Goal: Information Seeking & Learning: Learn about a topic

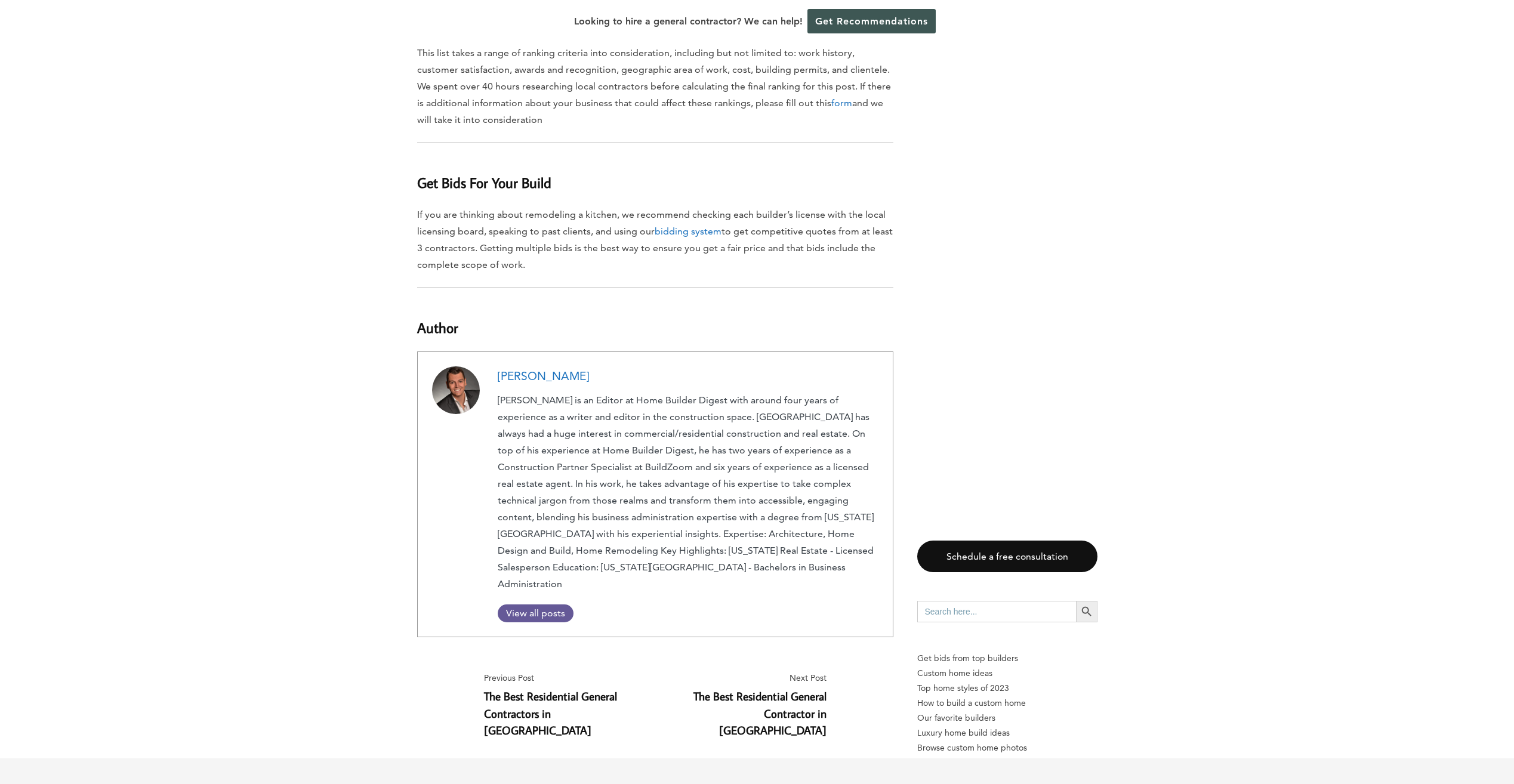
scroll to position [6600, 0]
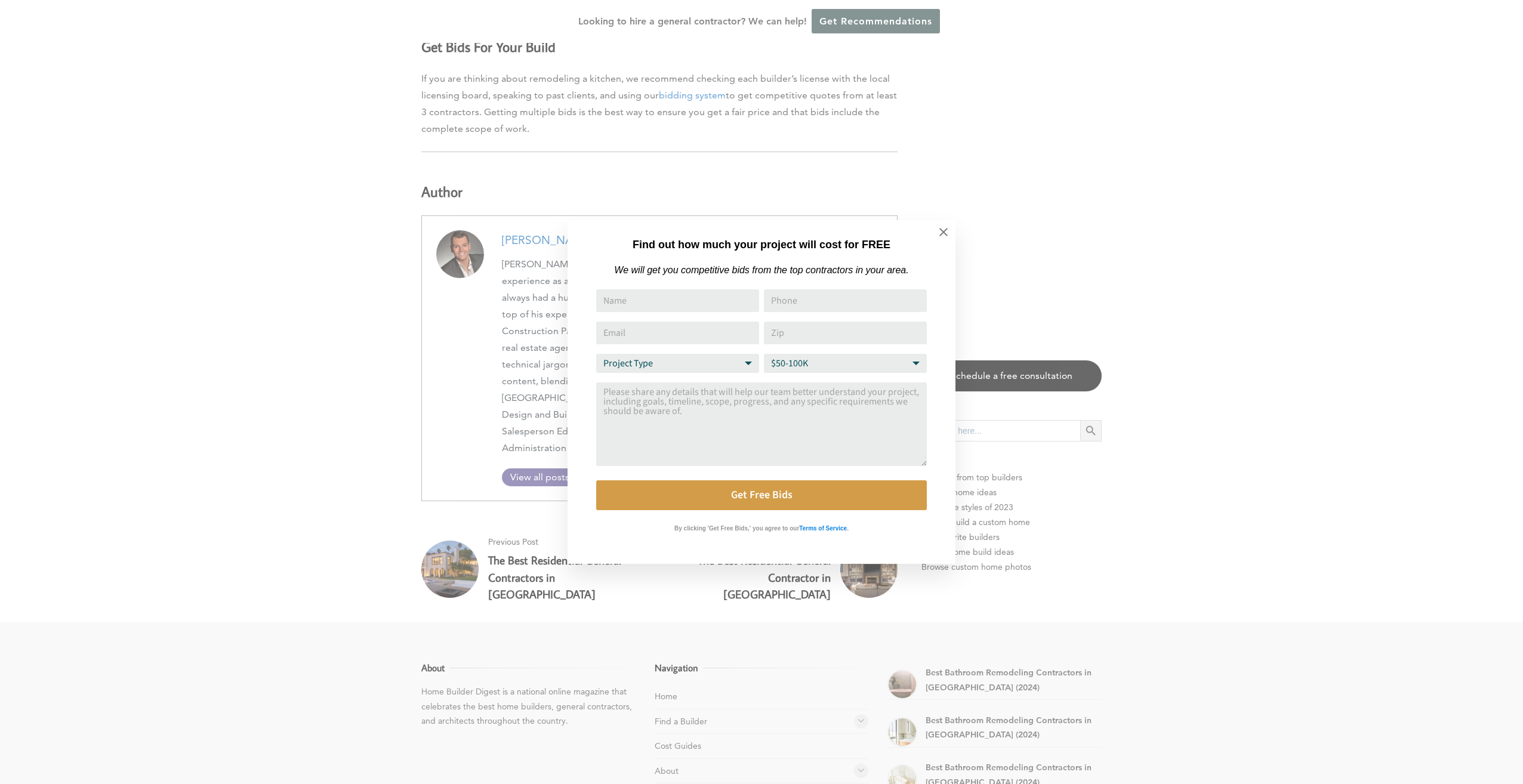
drag, startPoint x: 1518, startPoint y: 116, endPoint x: 1522, endPoint y: 668, distance: 552.0
click at [845, 232] on icon at bounding box center [943, 232] width 8 height 8
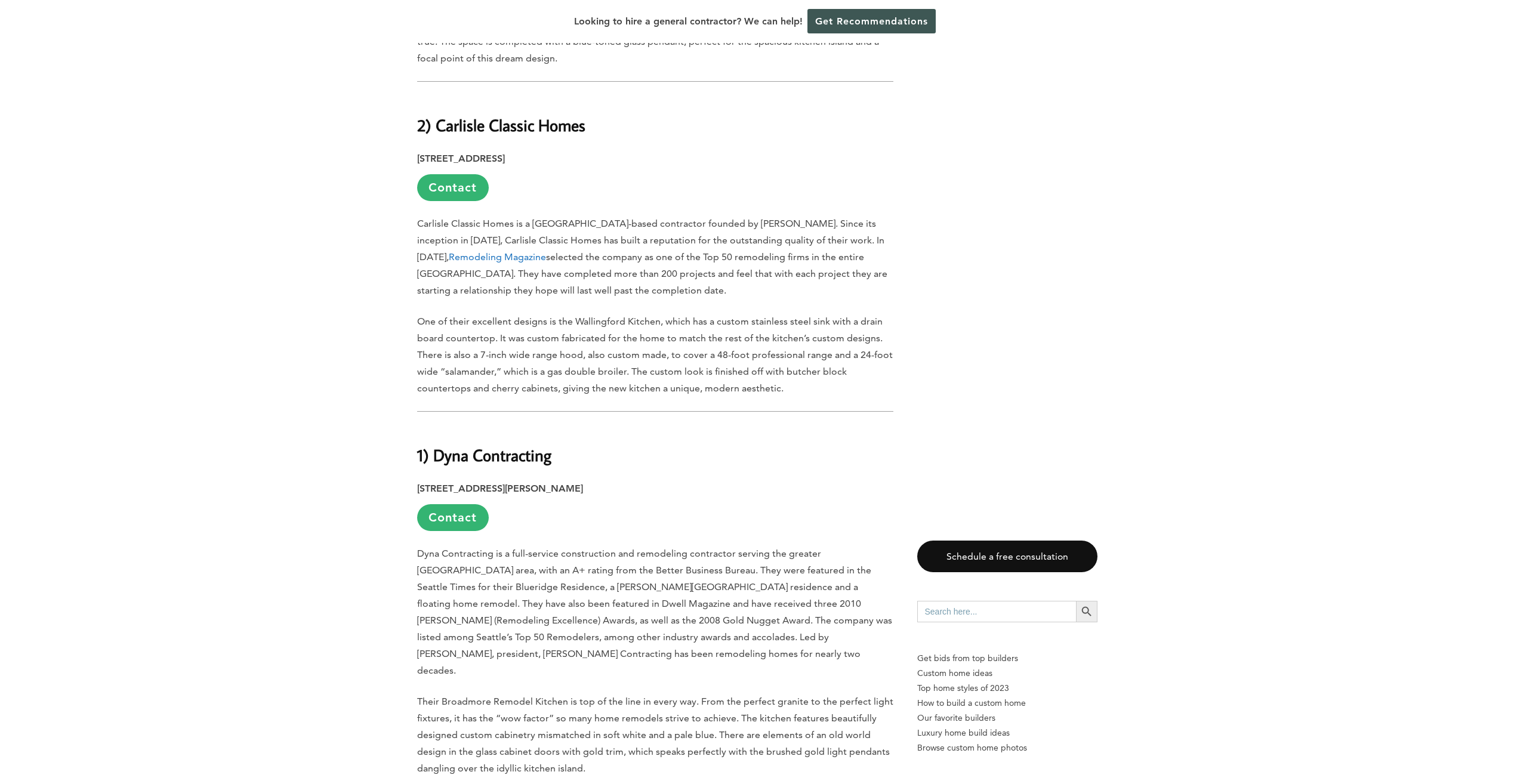
scroll to position [5646, 0]
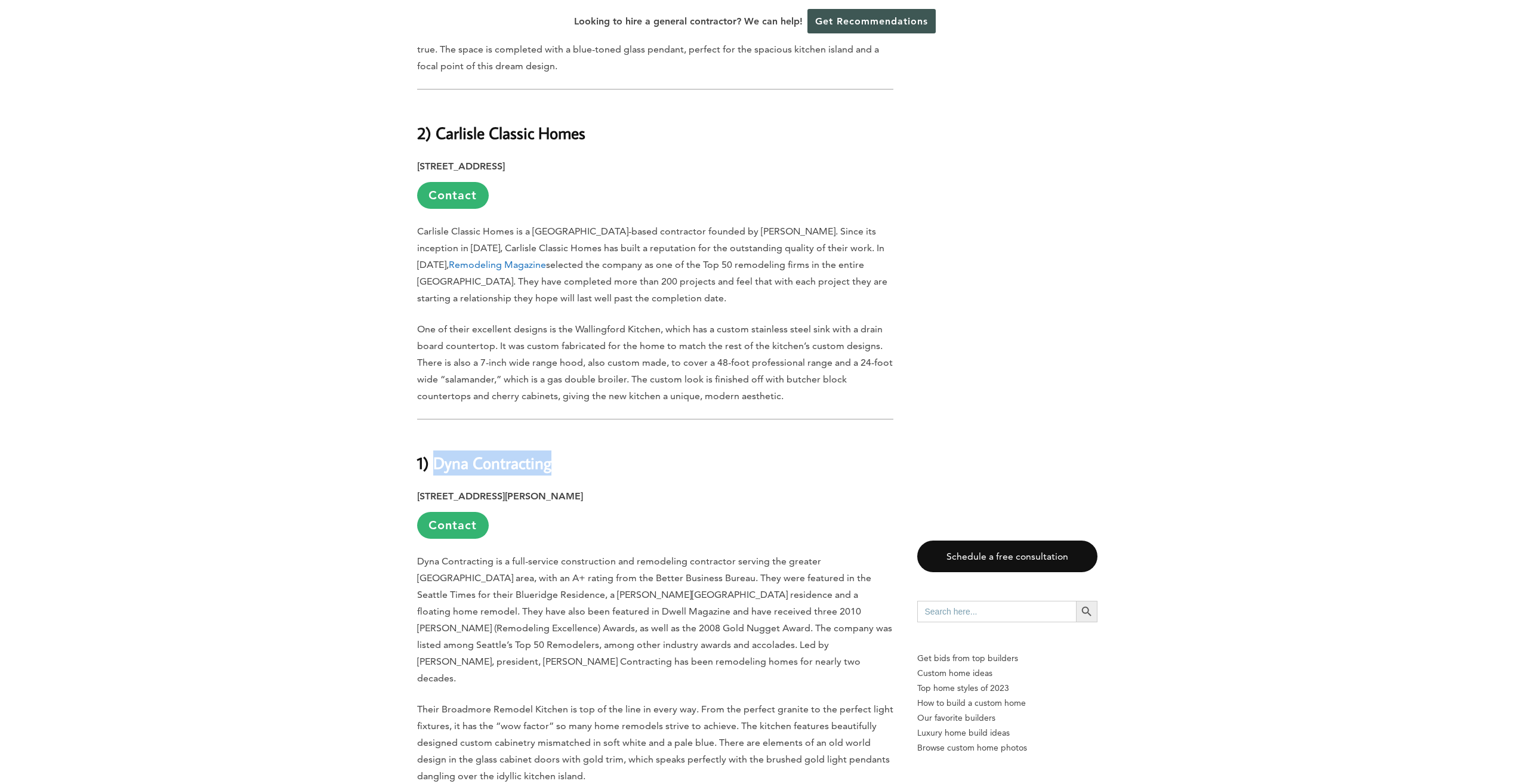
drag, startPoint x: 437, startPoint y: 286, endPoint x: 588, endPoint y: 289, distance: 151.0
click at [588, 434] on h2 "1) Dyna Contracting" at bounding box center [655, 454] width 476 height 41
copy b "Dyna Contracting"
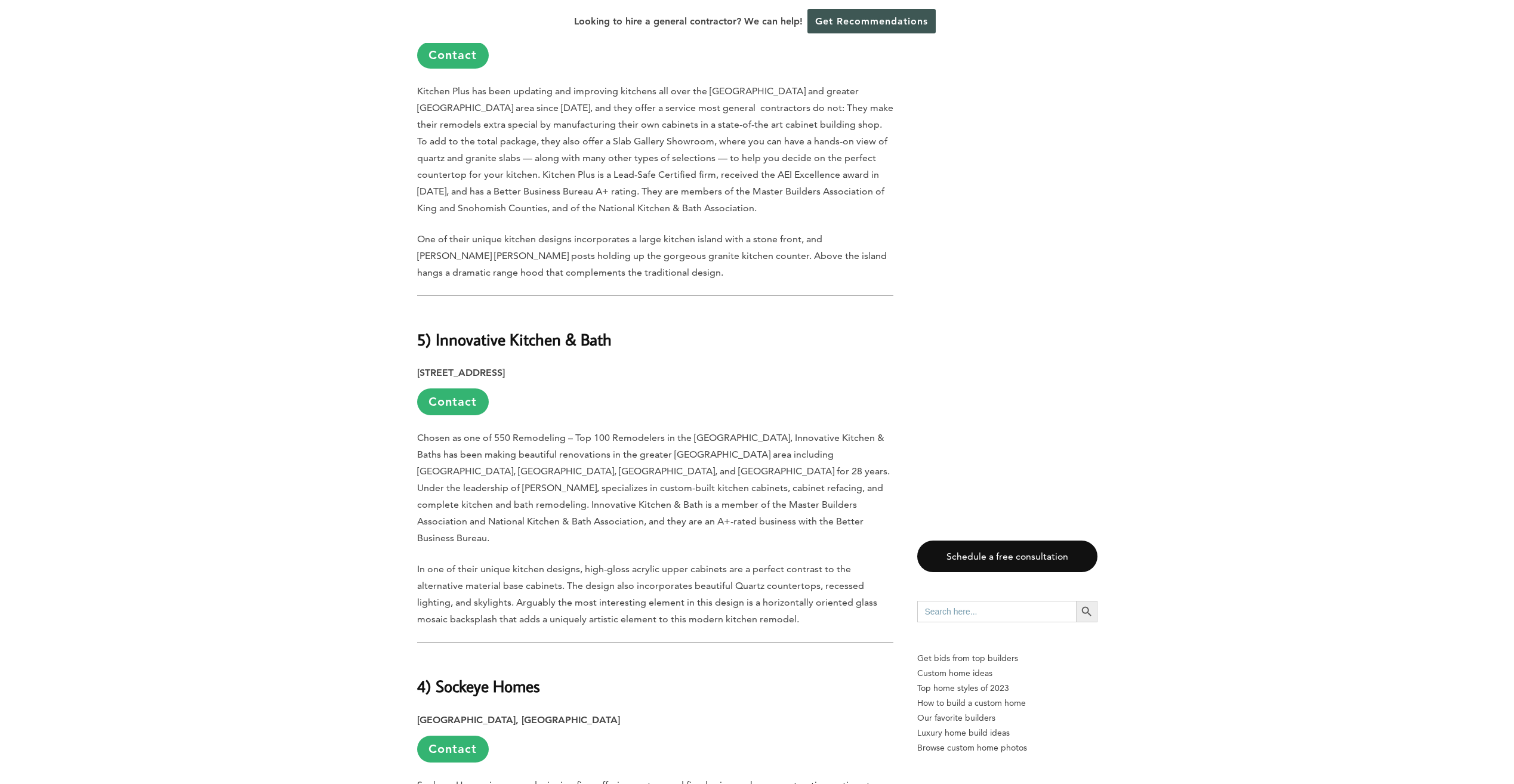
scroll to position [4334, 0]
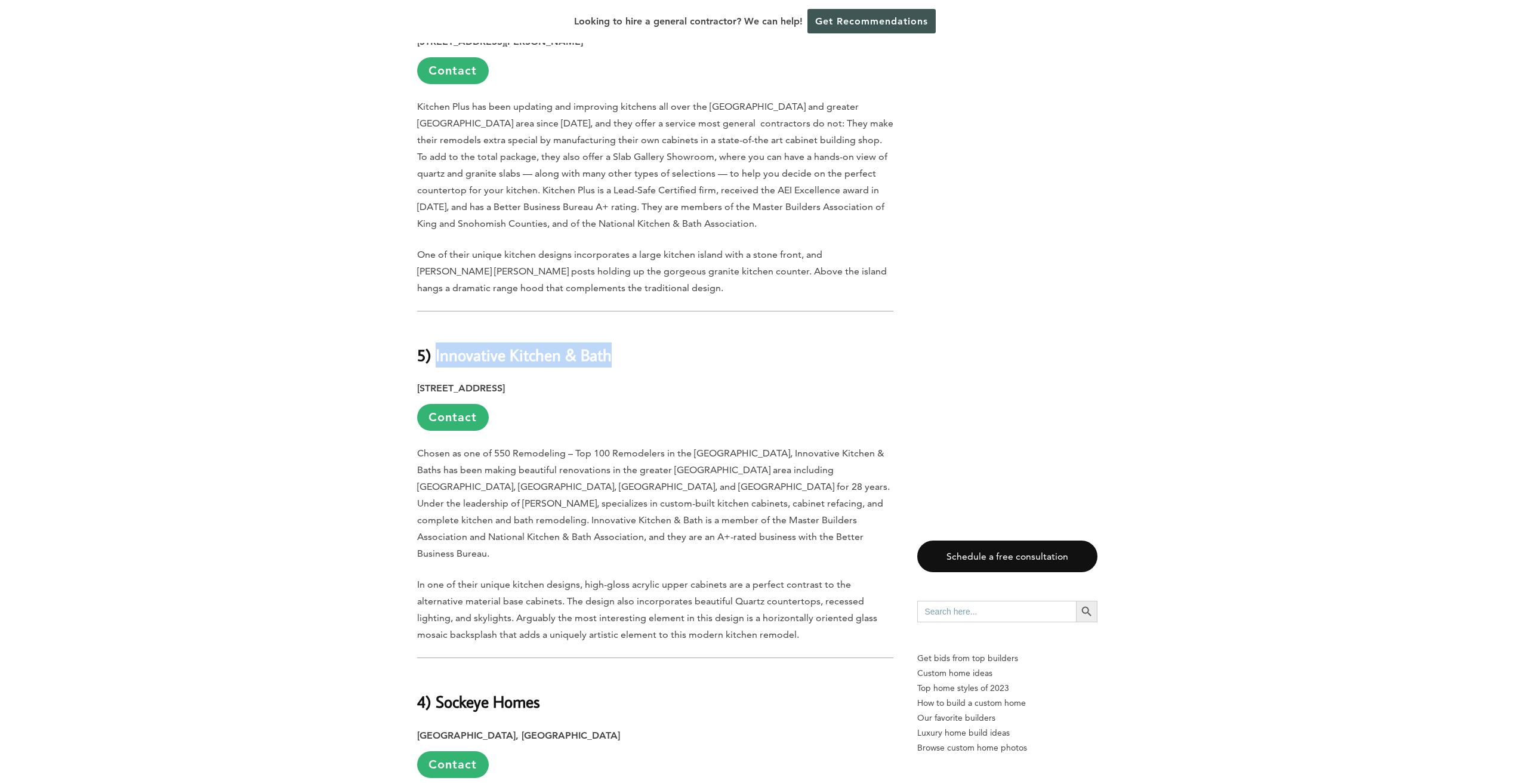
drag, startPoint x: 435, startPoint y: 210, endPoint x: 644, endPoint y: 210, distance: 209.0
click at [644, 326] on h2 "5) Innovative Kitchen & Bath" at bounding box center [655, 346] width 476 height 41
copy b "Innovative Kitchen & Bath"
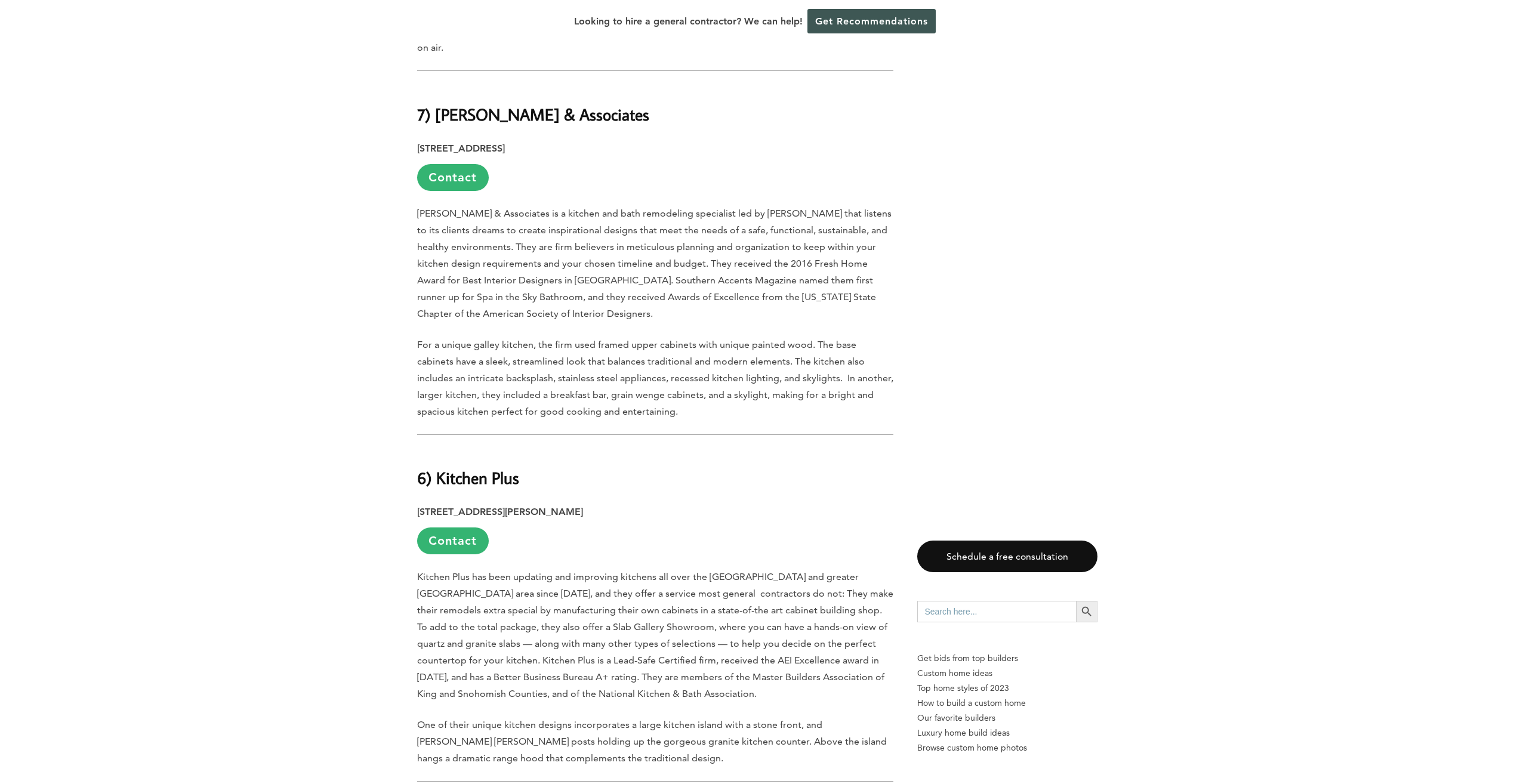
scroll to position [3856, 0]
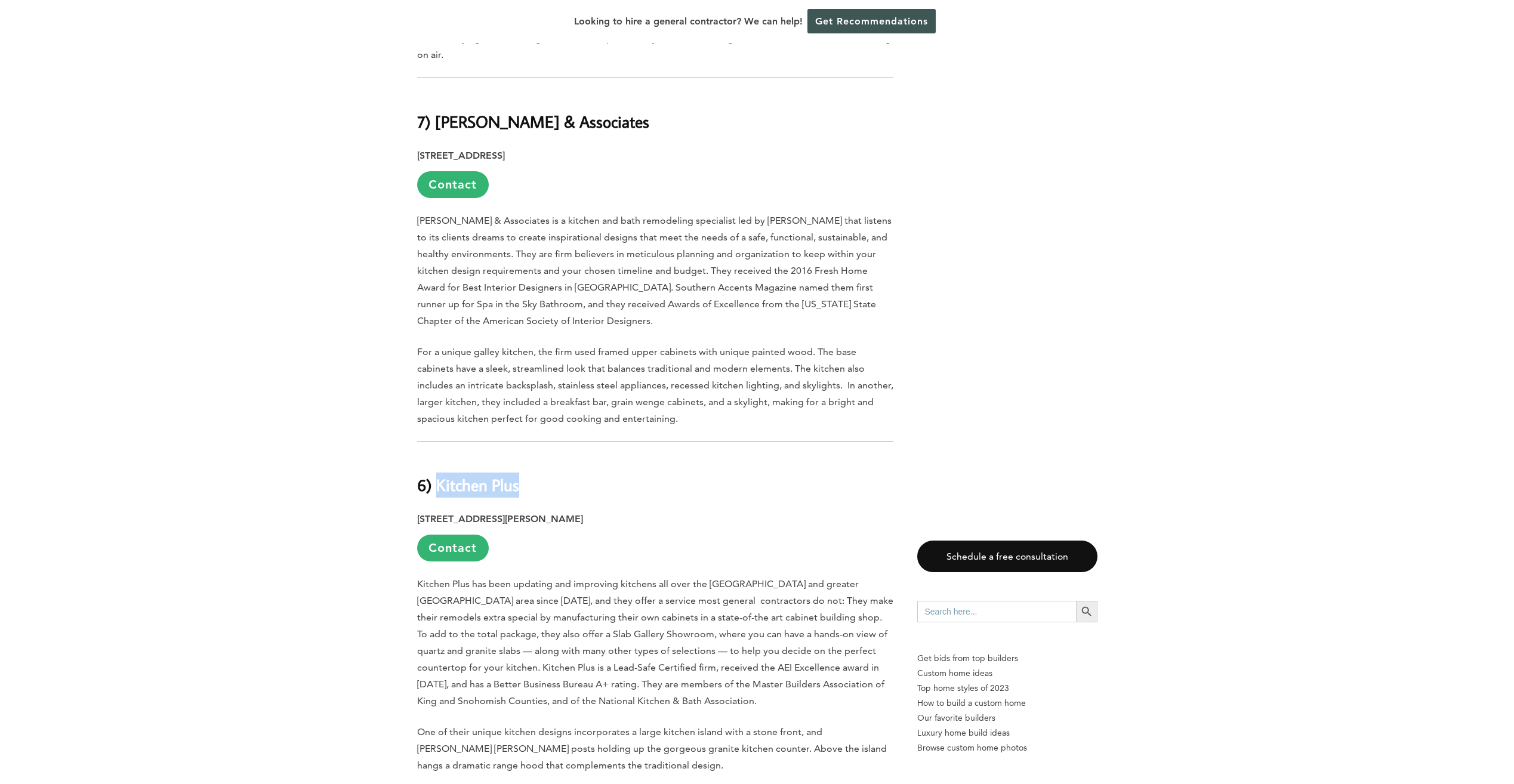
drag, startPoint x: 438, startPoint y: 343, endPoint x: 544, endPoint y: 343, distance: 106.0
click at [544, 456] on h2 "6) Kitchen Plus" at bounding box center [655, 476] width 476 height 41
copy b "Kitchen Plus"
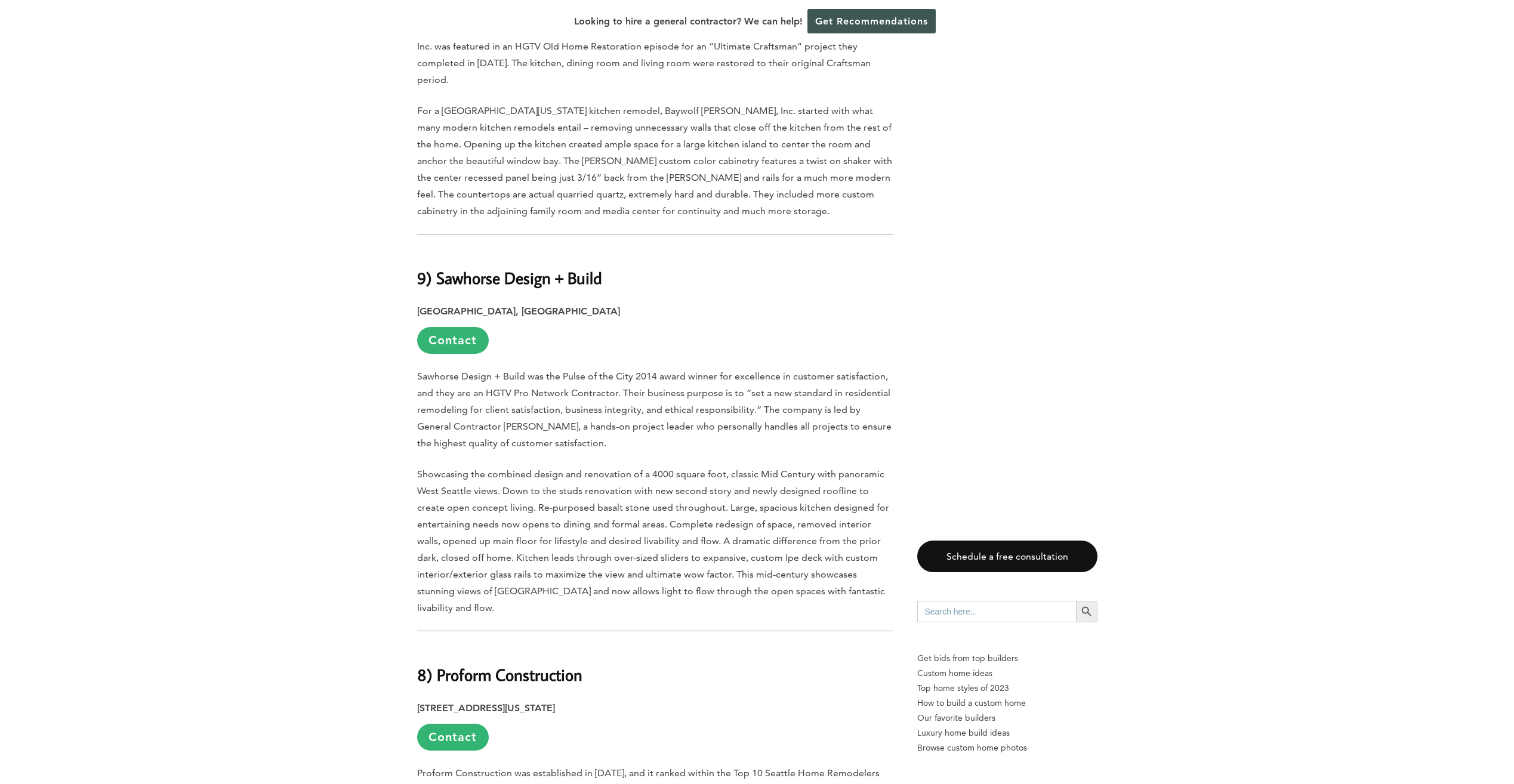
scroll to position [2902, 0]
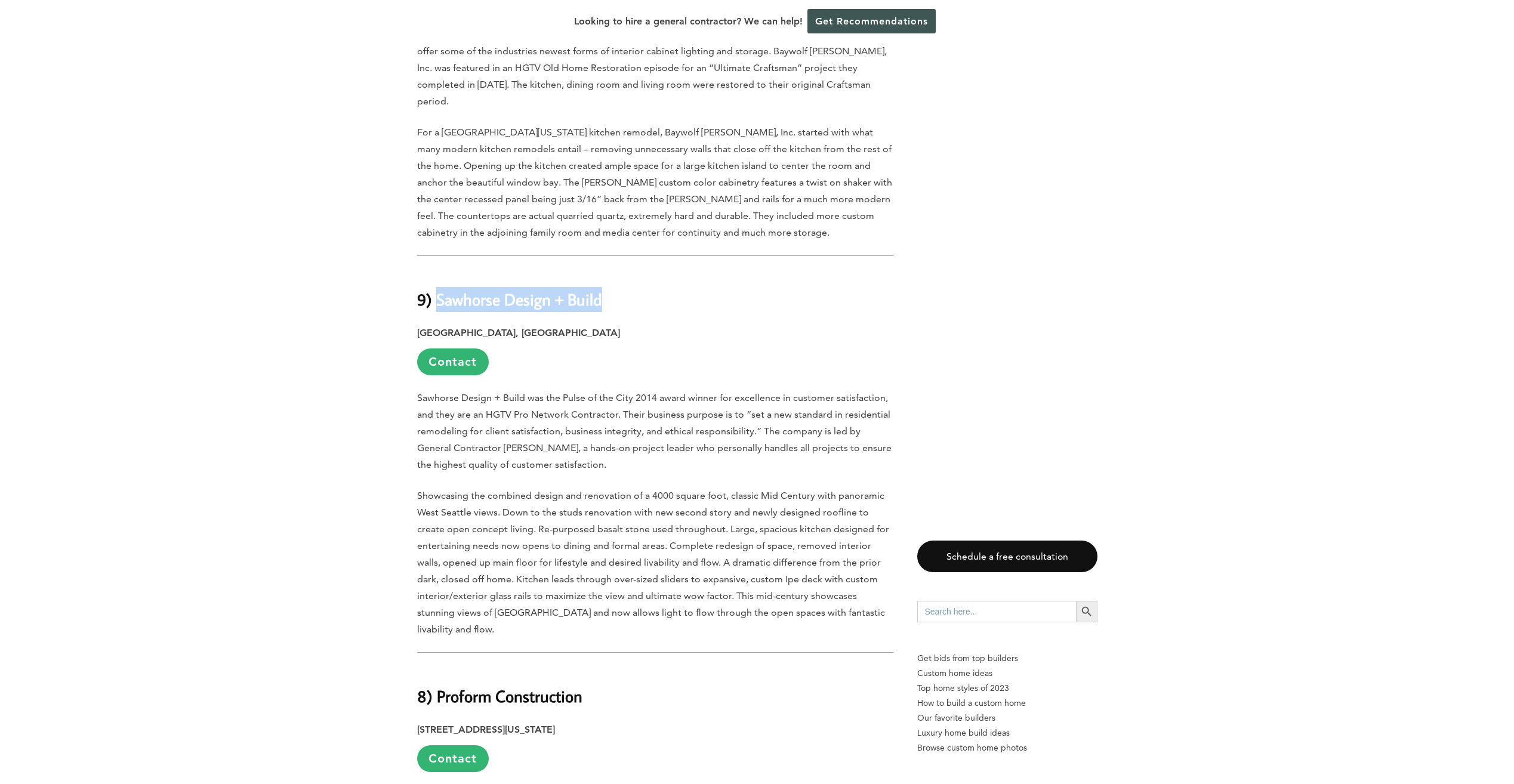
drag, startPoint x: 438, startPoint y: 185, endPoint x: 600, endPoint y: 189, distance: 162.0
click at [600, 289] on b "9) Sawhorse Design + Build" at bounding box center [510, 299] width 185 height 21
copy b "Sawhorse Design + Build"
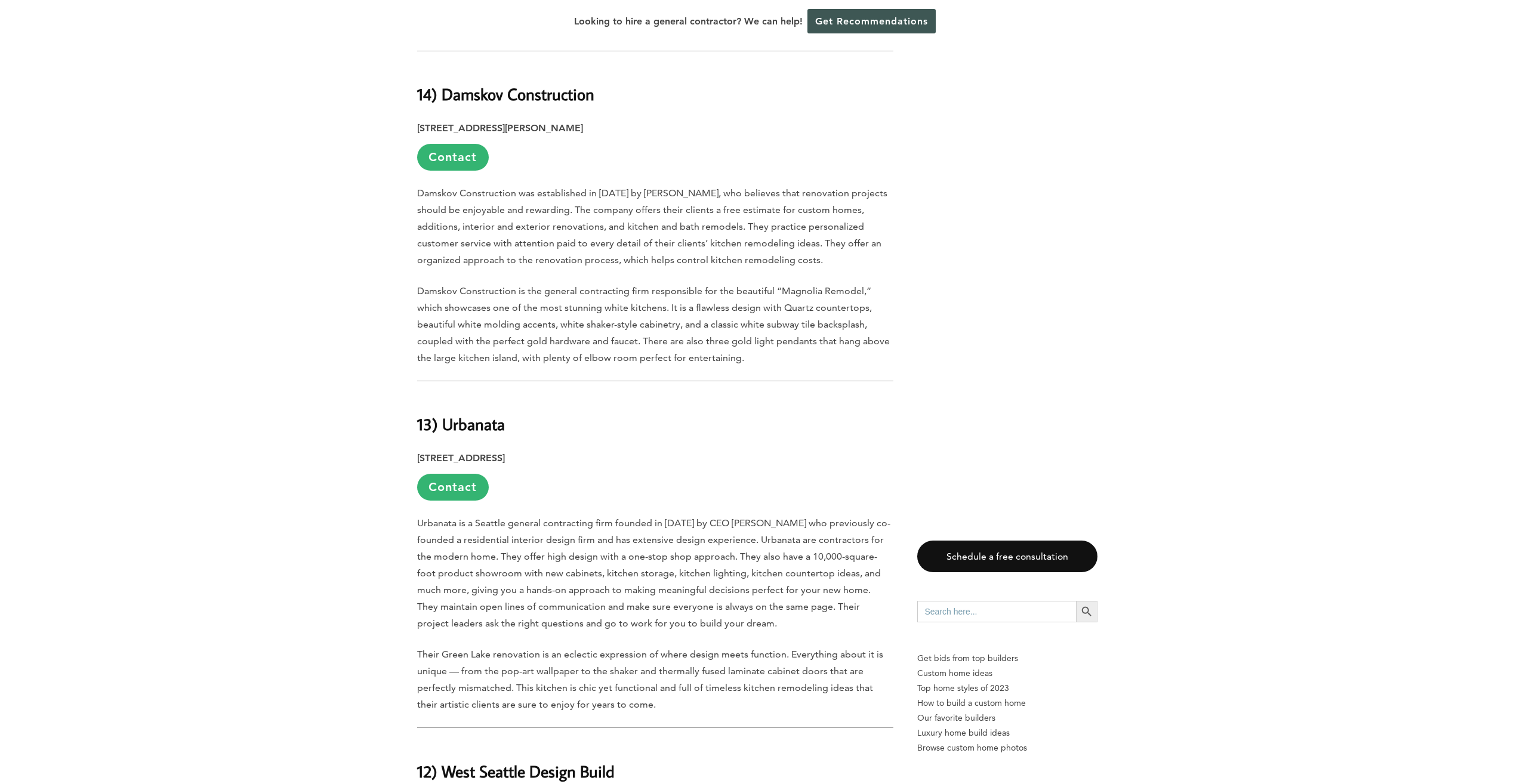
scroll to position [1313, 0]
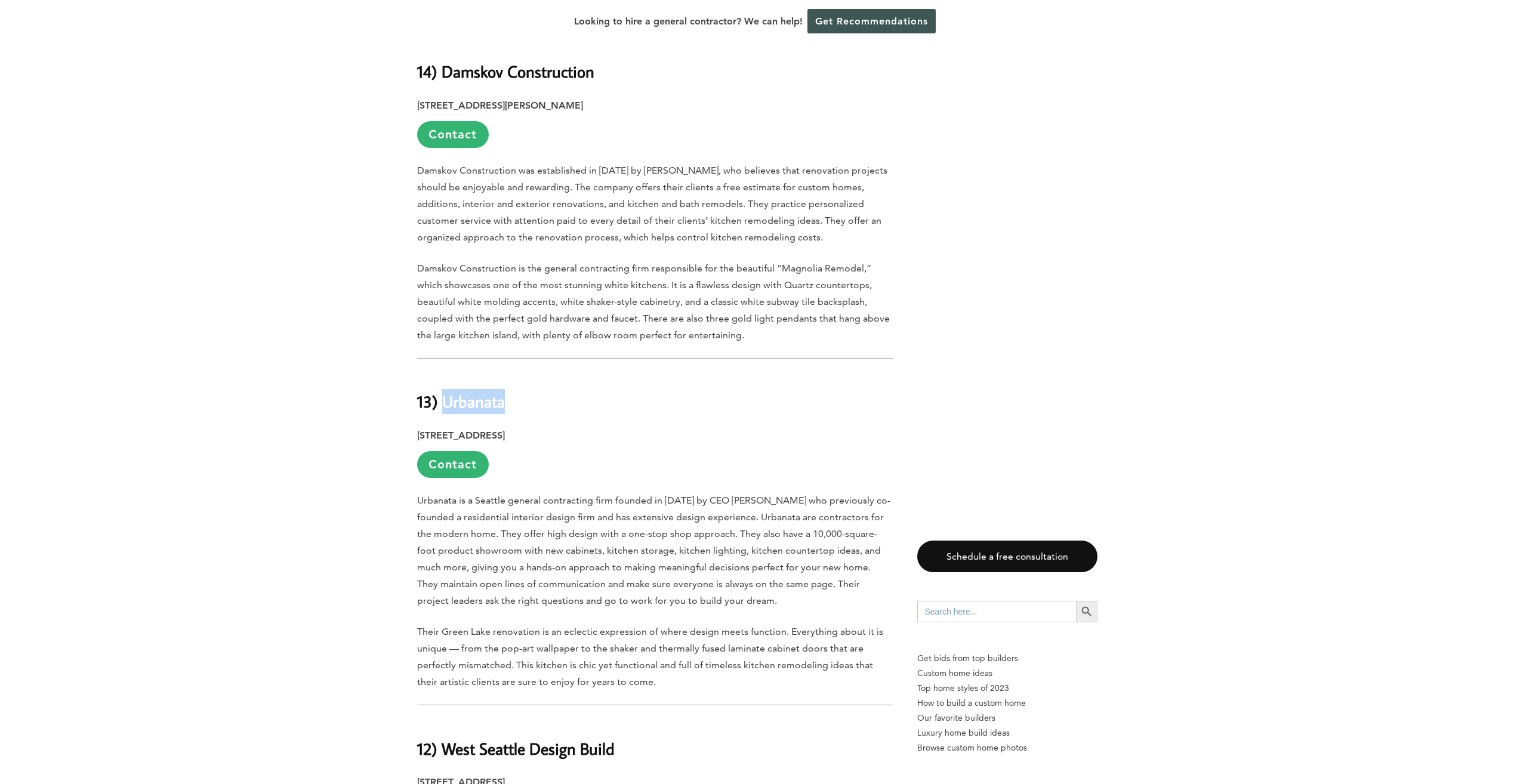
drag, startPoint x: 443, startPoint y: 353, endPoint x: 502, endPoint y: 364, distance: 60.0
click at [502, 391] on b "13) Urbanata" at bounding box center [461, 401] width 88 height 21
copy b "Urbanata"
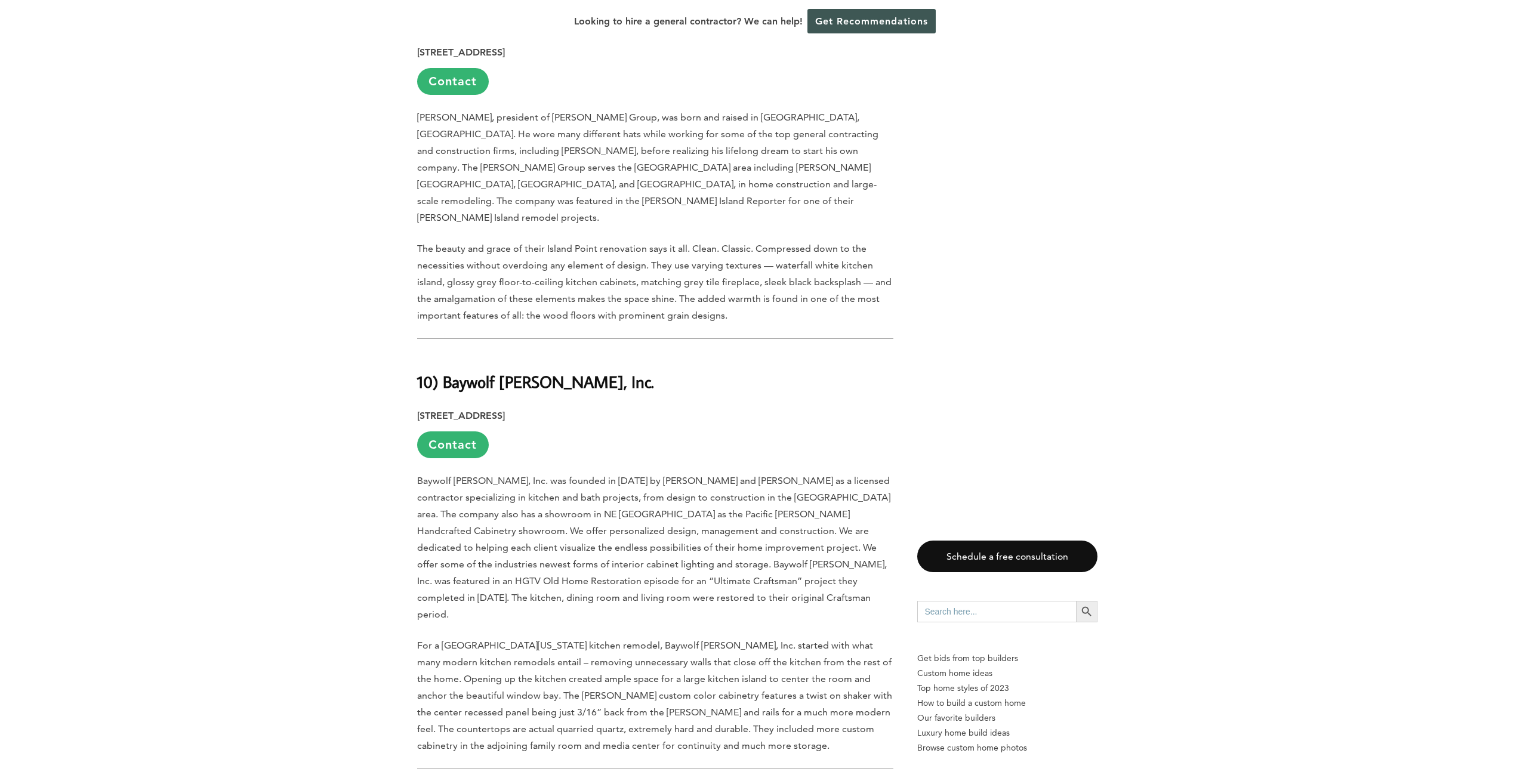
scroll to position [2386, 0]
drag, startPoint x: 447, startPoint y: 290, endPoint x: 581, endPoint y: 299, distance: 134.3
click at [582, 356] on h2 "10) Baywolf [PERSON_NAME], Inc." at bounding box center [655, 376] width 476 height 41
copy b "Baywolf [PERSON_NAME], Inc."
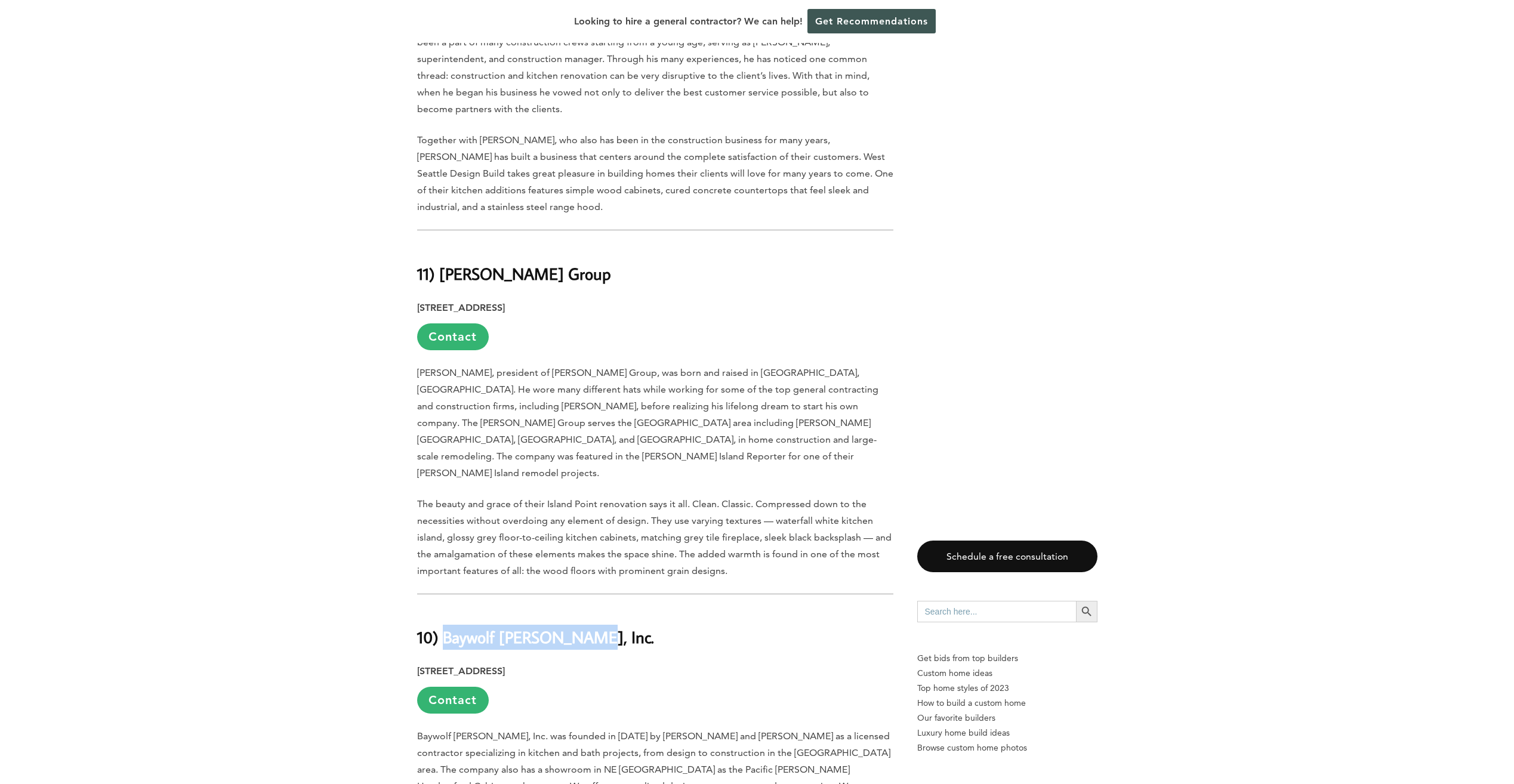
scroll to position [2088, 0]
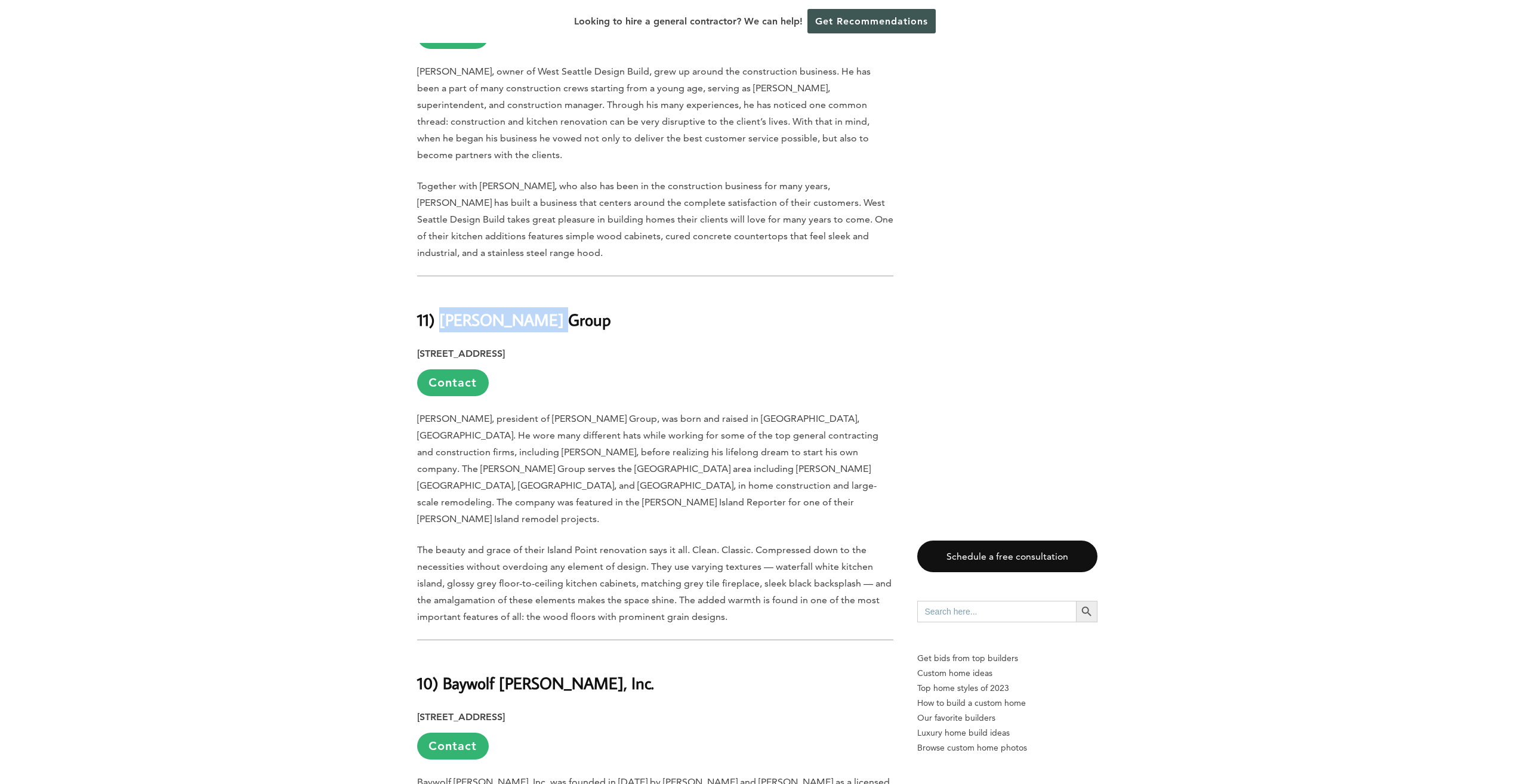
drag, startPoint x: 439, startPoint y: 258, endPoint x: 545, endPoint y: 262, distance: 106.1
click at [545, 291] on h2 "11) [PERSON_NAME] Group" at bounding box center [655, 311] width 476 height 41
copy b "[PERSON_NAME] Group"
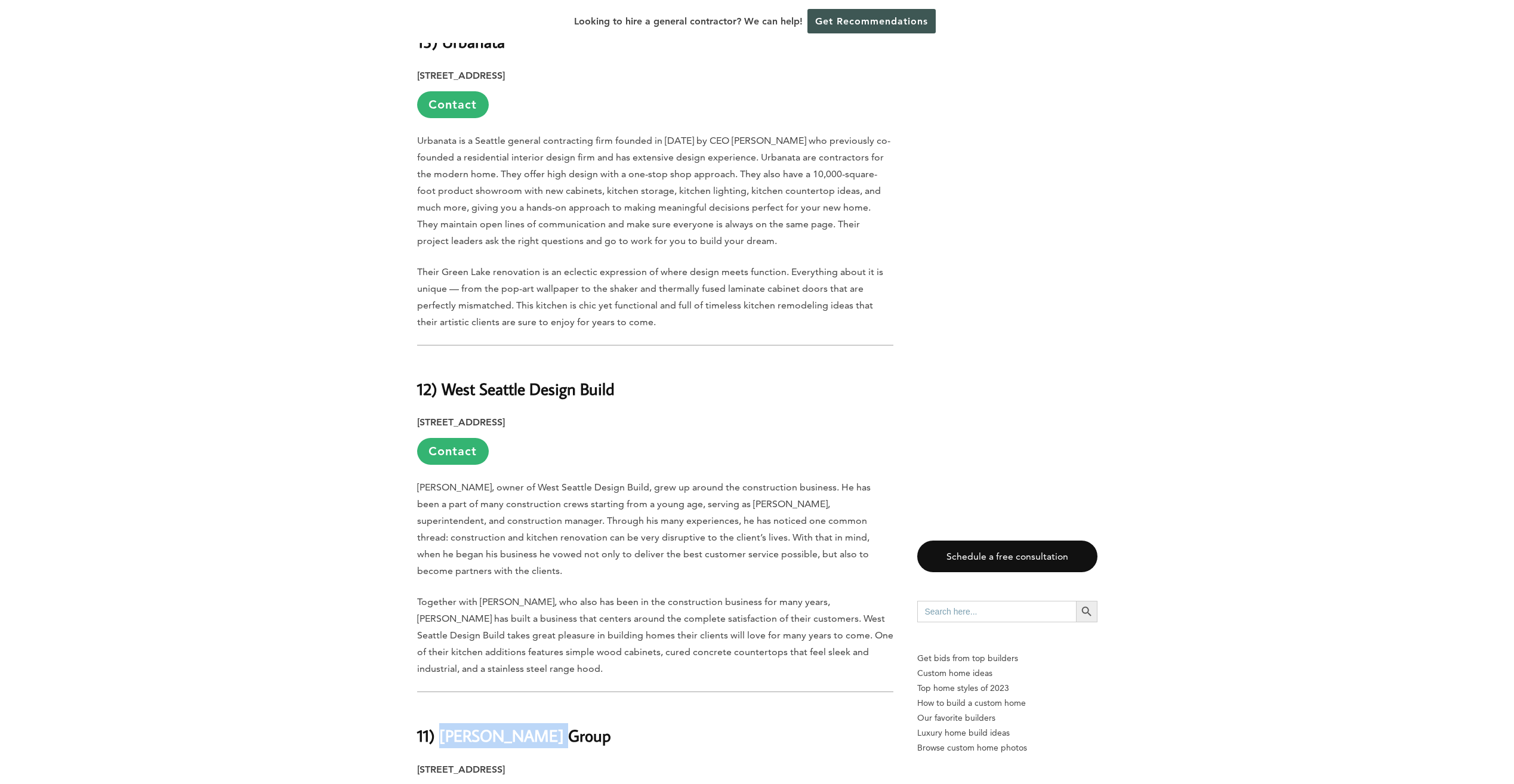
scroll to position [1670, 0]
drag, startPoint x: 448, startPoint y: 343, endPoint x: 618, endPoint y: 342, distance: 170.0
click at [618, 362] on h2 "12) West Seattle Design Build" at bounding box center [655, 382] width 476 height 41
copy b "West Seattle Design Build"
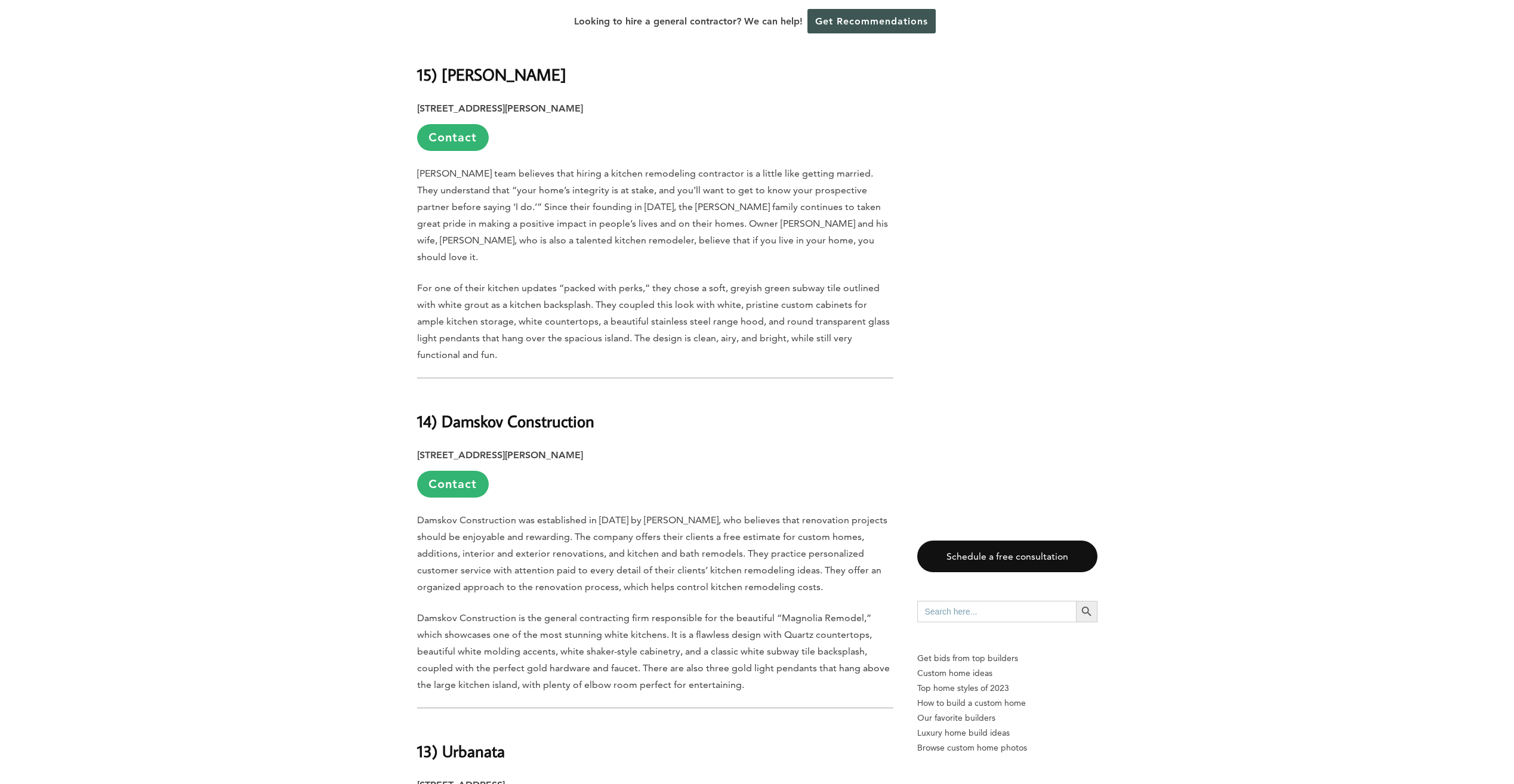
scroll to position [954, 0]
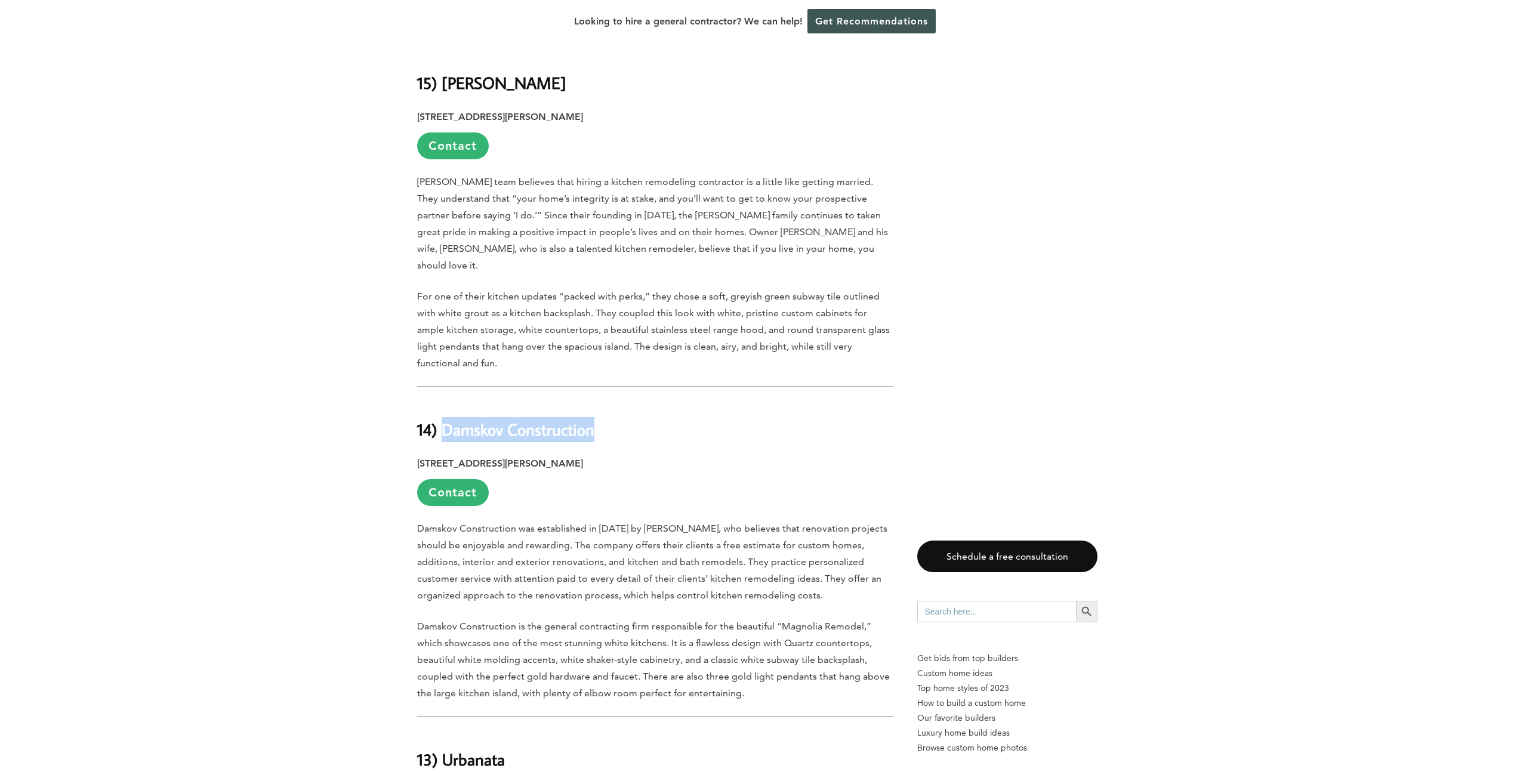
drag, startPoint x: 442, startPoint y: 382, endPoint x: 607, endPoint y: 383, distance: 165.0
click at [607, 401] on h2 "14) Damskov Construction" at bounding box center [655, 421] width 476 height 41
copy b "Damskov Construction"
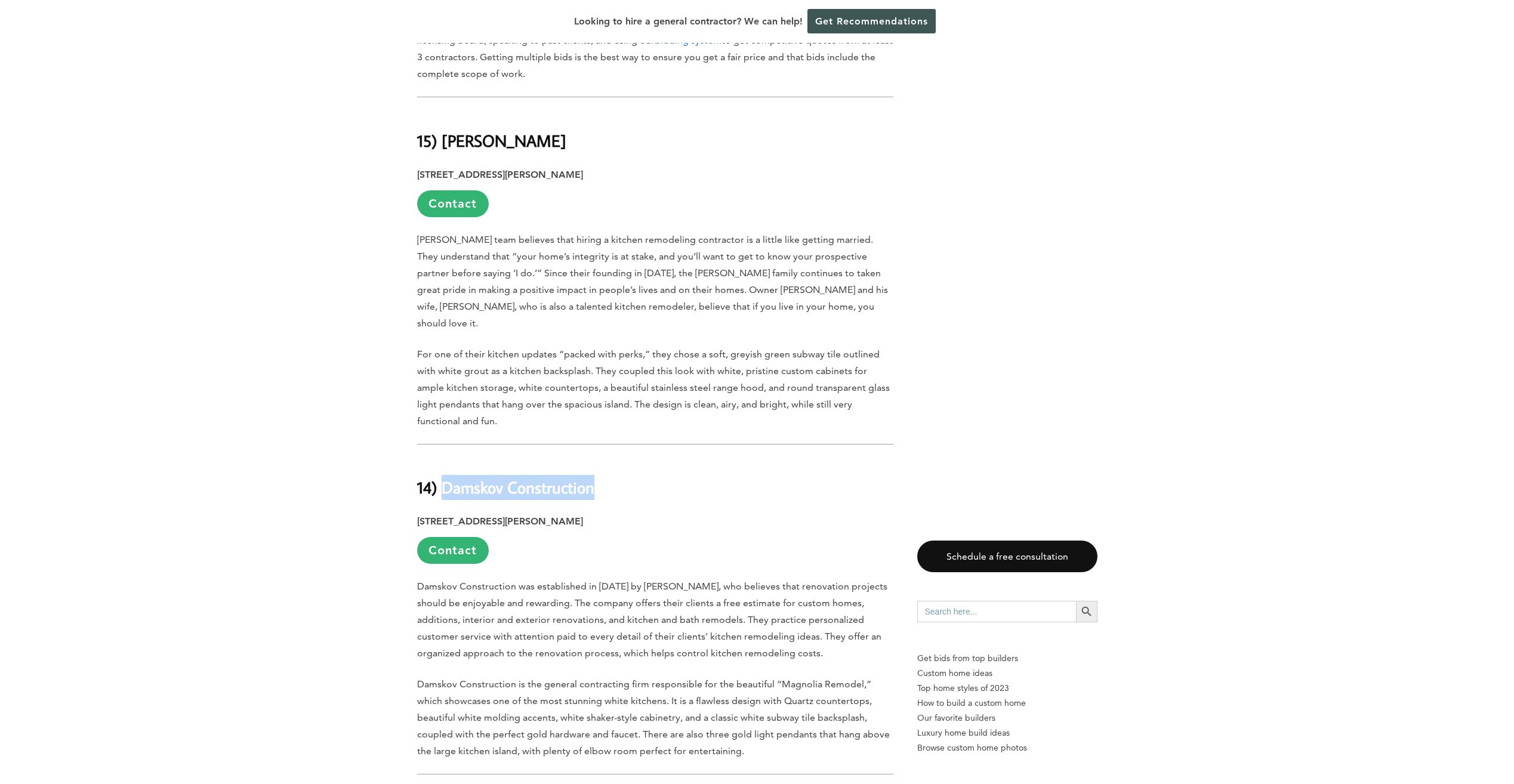
scroll to position [895, 0]
drag, startPoint x: 444, startPoint y: 116, endPoint x: 510, endPoint y: 122, distance: 66.3
click at [510, 122] on h2 "15) [PERSON_NAME]" at bounding box center [655, 134] width 476 height 41
copy b "[PERSON_NAME]"
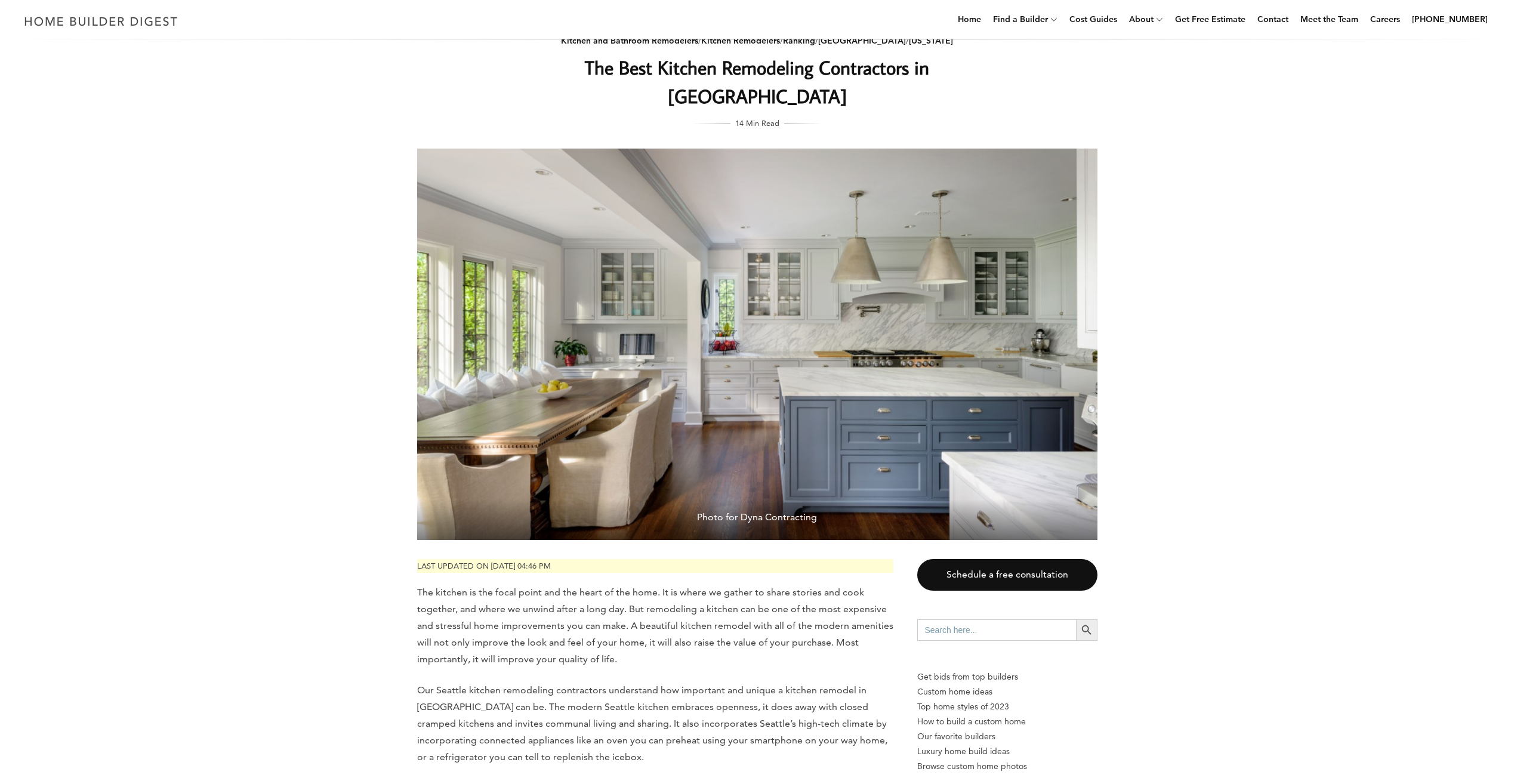
scroll to position [0, 0]
